Goal: Understand process/instructions: Learn how to perform a task or action

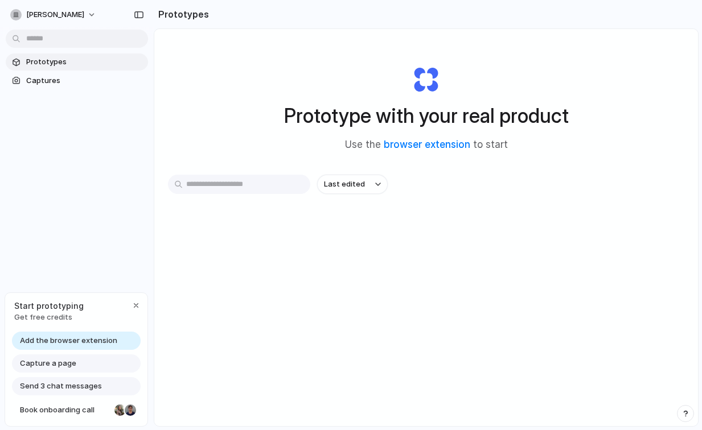
click at [267, 184] on input "text" at bounding box center [239, 184] width 142 height 19
click at [299, 117] on h1 "Prototype with your real product" at bounding box center [426, 116] width 284 height 30
click at [446, 145] on link "browser extension" at bounding box center [426, 144] width 86 height 11
click at [73, 79] on span "Captures" at bounding box center [84, 80] width 117 height 11
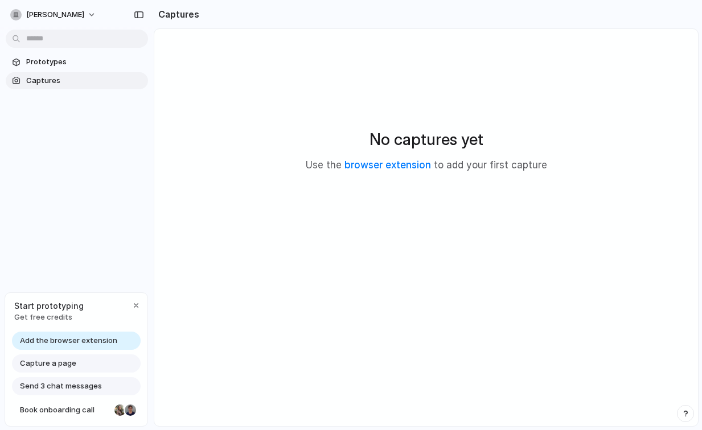
click at [100, 388] on span "Send 3 chat messages" at bounding box center [61, 386] width 82 height 11
click at [90, 362] on div "Capture a page" at bounding box center [76, 363] width 129 height 18
click at [84, 336] on span "Add the browser extension" at bounding box center [68, 340] width 97 height 11
